Goal: Entertainment & Leisure: Consume media (video, audio)

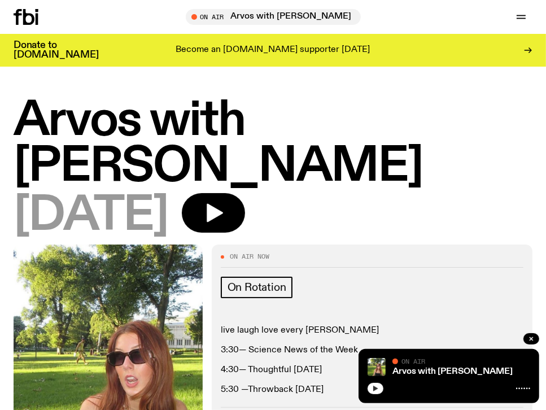
click at [377, 388] on icon "button" at bounding box center [375, 389] width 5 height 6
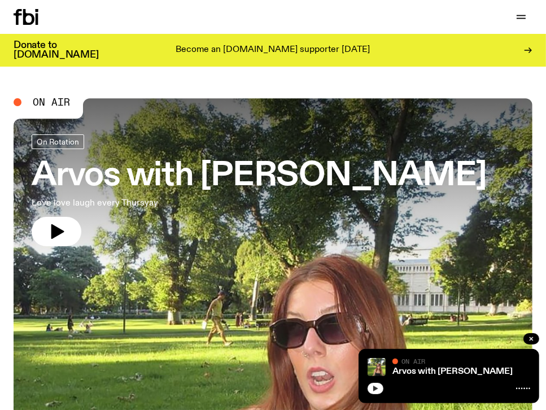
click at [370, 391] on button "button" at bounding box center [376, 388] width 16 height 11
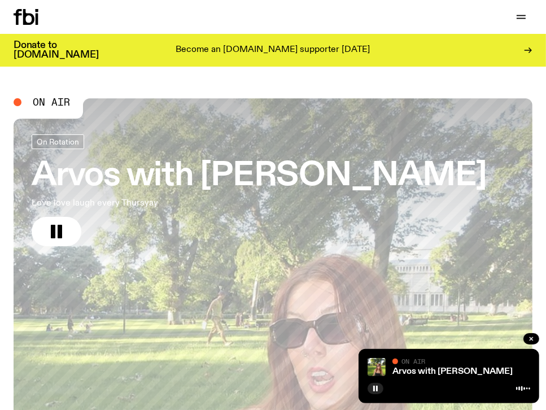
click at [520, 388] on icon at bounding box center [523, 388] width 14 height 9
click at [475, 386] on div at bounding box center [449, 388] width 163 height 14
drag, startPoint x: 450, startPoint y: 374, endPoint x: 435, endPoint y: 369, distance: 15.5
click at [449, 374] on link "Arvos with [PERSON_NAME]" at bounding box center [452, 371] width 120 height 9
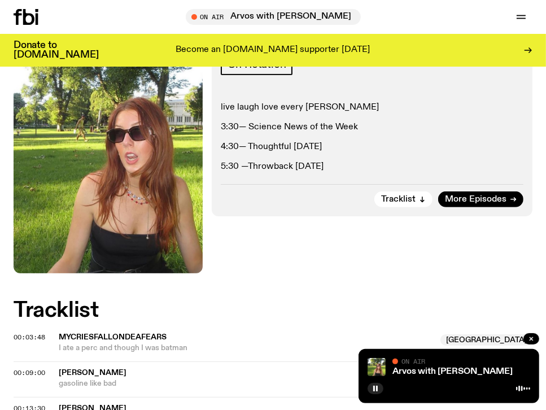
scroll to position [226, 0]
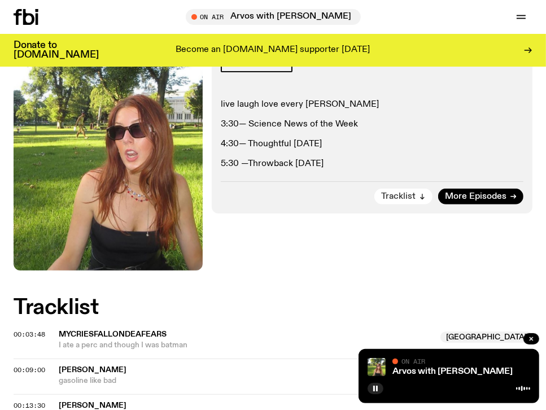
click at [407, 201] on button "Tracklist" at bounding box center [403, 197] width 58 height 16
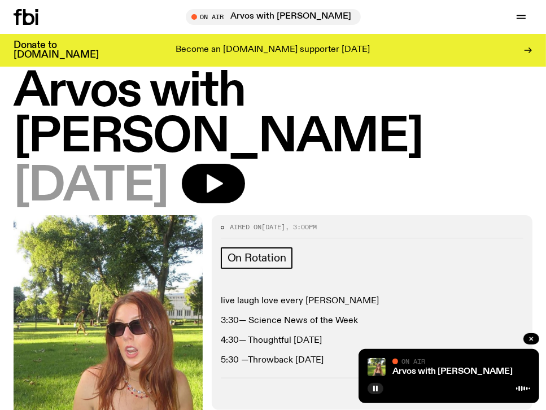
scroll to position [0, 0]
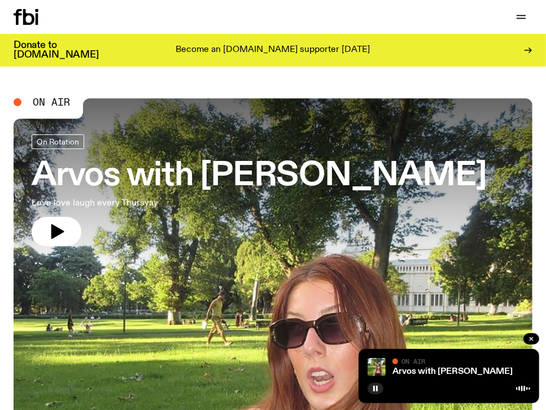
click at [54, 103] on span "On Air" at bounding box center [51, 102] width 37 height 10
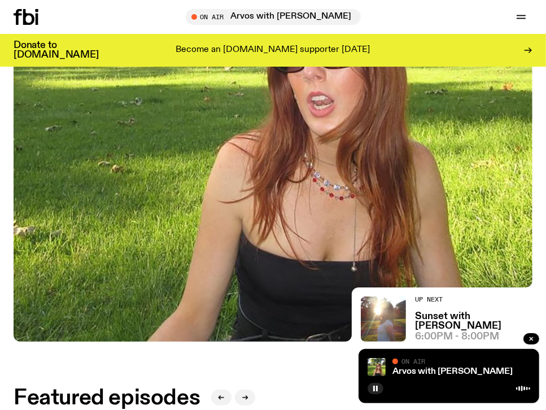
scroll to position [395, 0]
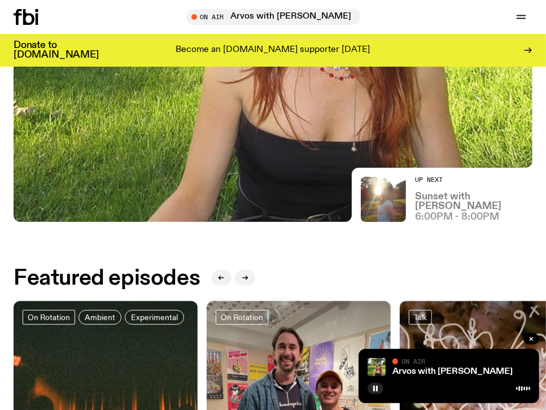
click at [453, 207] on h3 "Sunset with Tangela" at bounding box center [473, 201] width 117 height 19
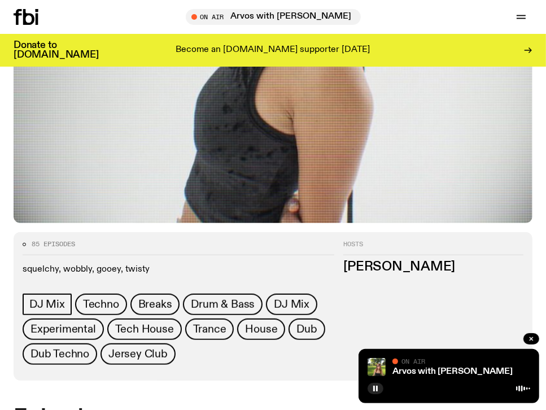
scroll to position [282, 0]
